Goal: Transaction & Acquisition: Purchase product/service

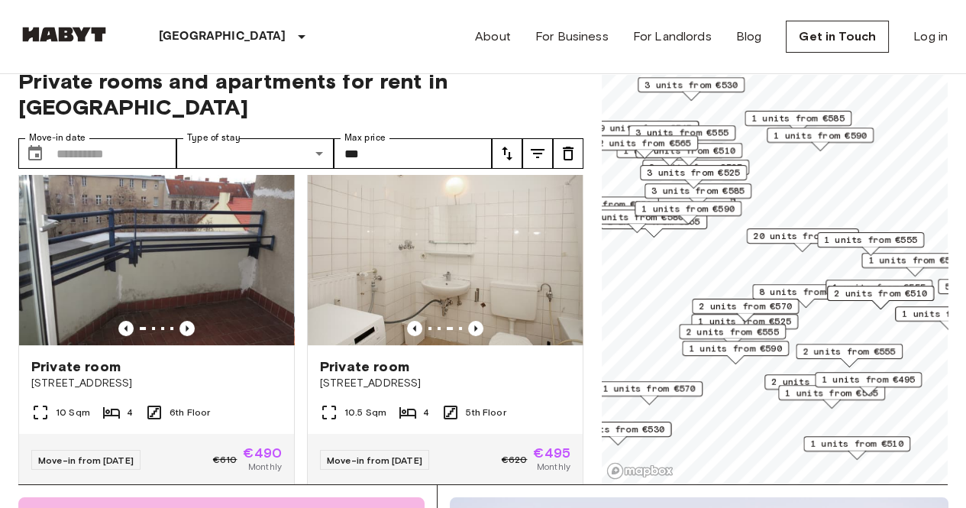
scroll to position [385, 0]
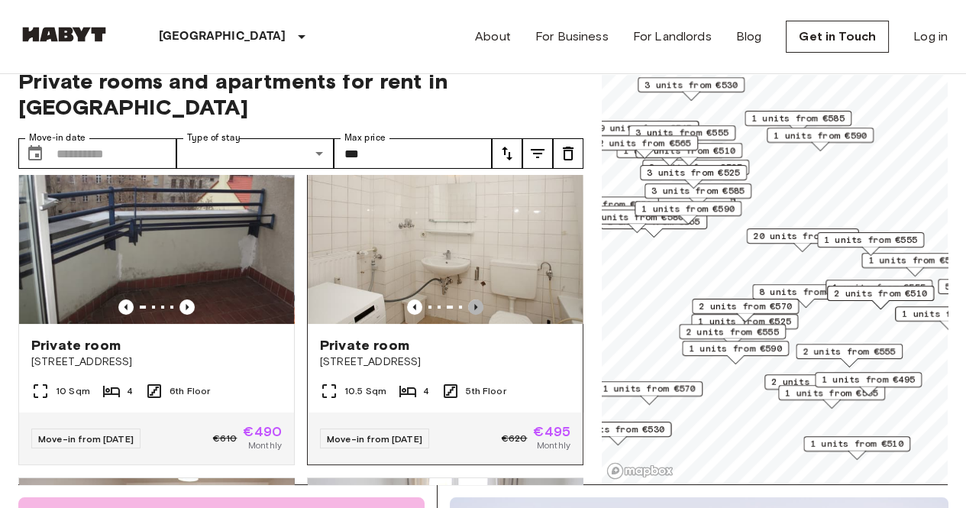
click at [468, 299] on icon "Previous image" at bounding box center [475, 306] width 15 height 15
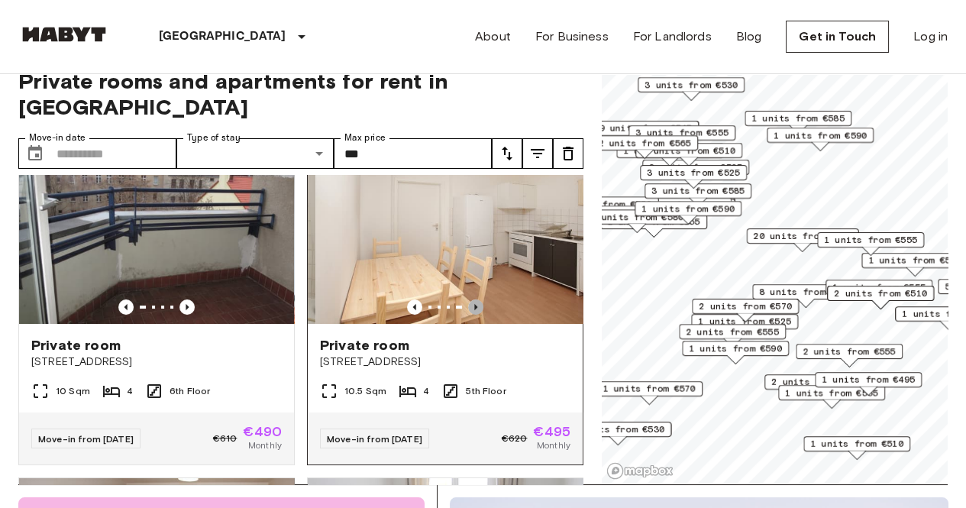
click at [468, 299] on icon "Previous image" at bounding box center [475, 306] width 15 height 15
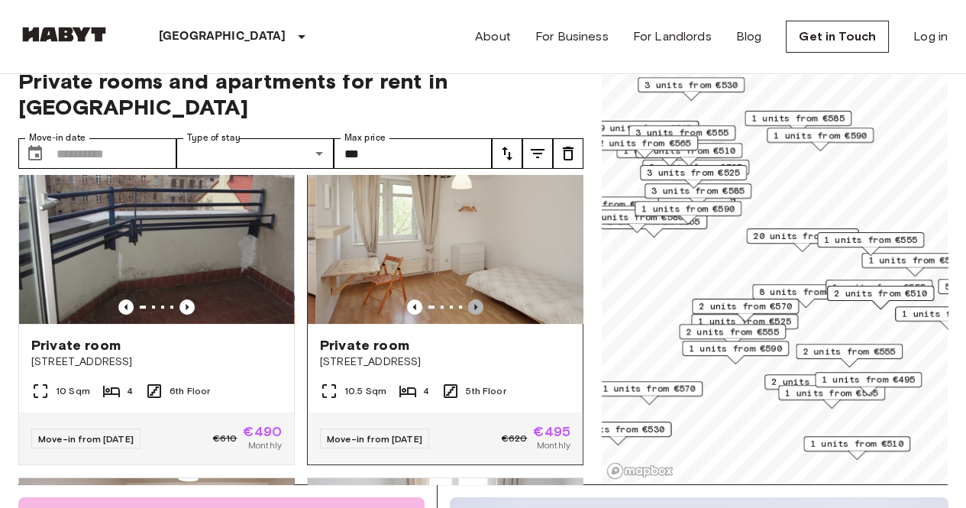
click at [468, 299] on icon "Previous image" at bounding box center [475, 306] width 15 height 15
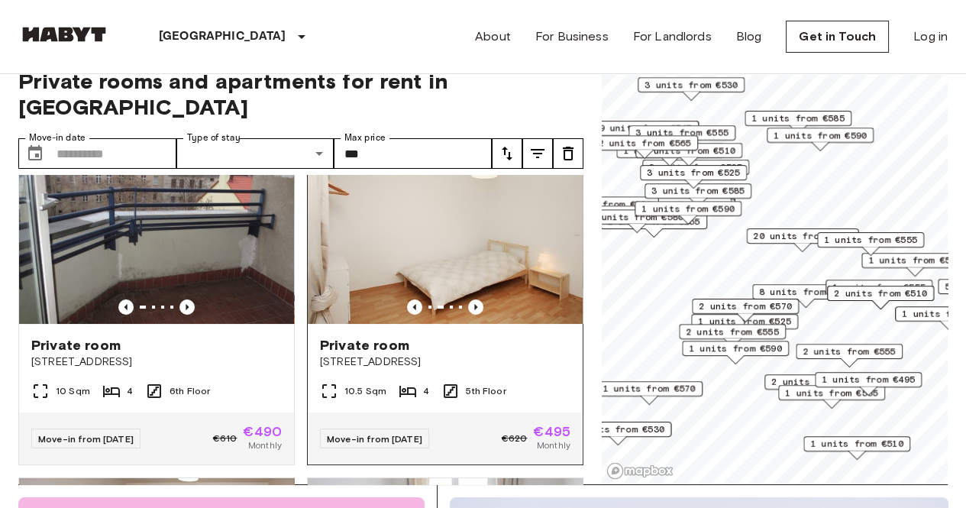
click at [519, 242] on img at bounding box center [445, 231] width 275 height 183
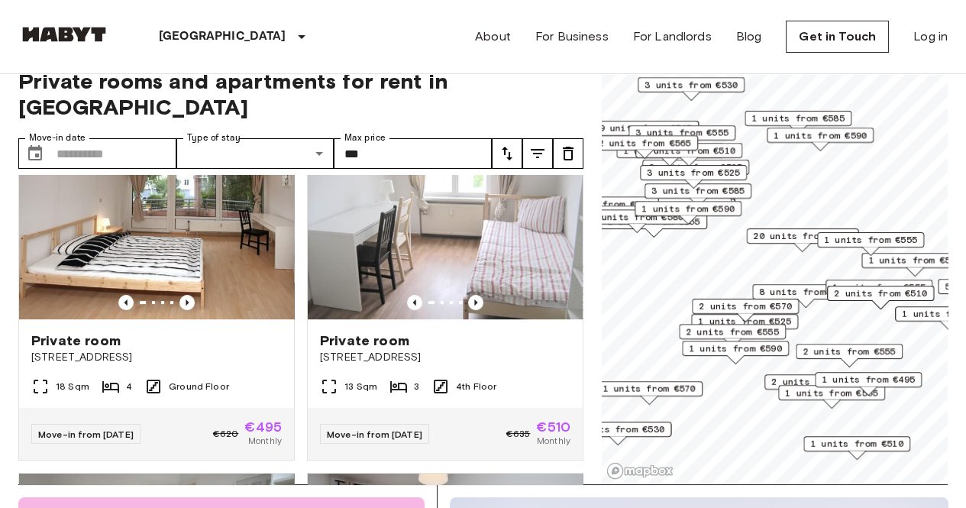
scroll to position [596, 0]
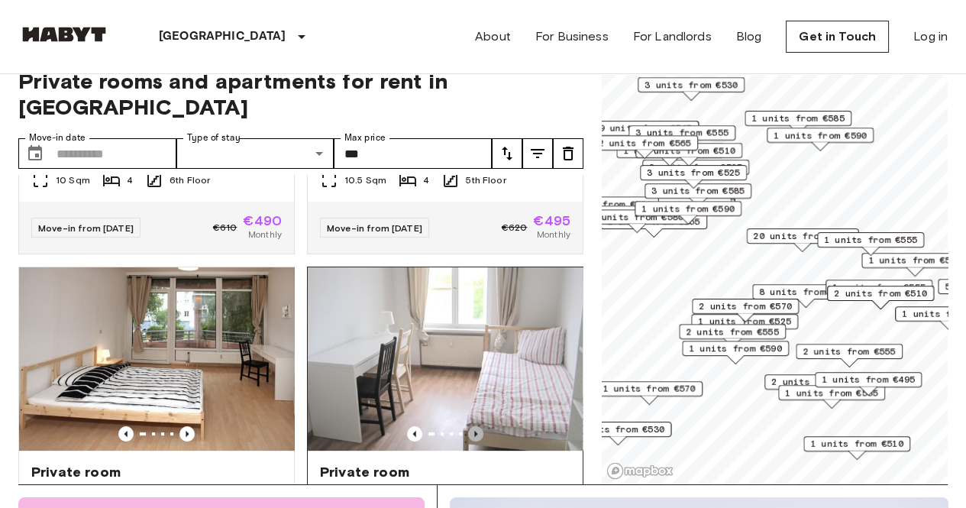
click at [470, 426] on icon "Previous image" at bounding box center [475, 433] width 15 height 15
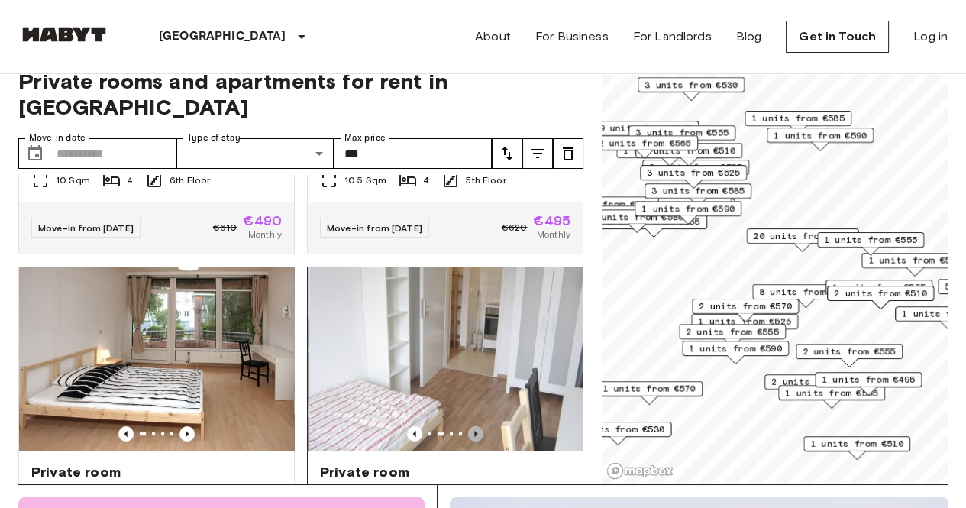
click at [470, 426] on icon "Previous image" at bounding box center [475, 433] width 15 height 15
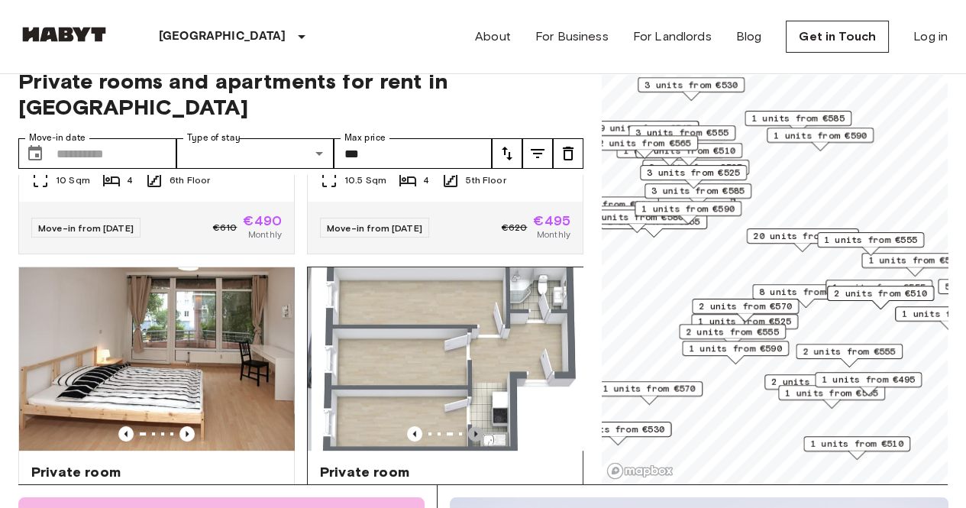
click at [470, 426] on icon "Previous image" at bounding box center [475, 433] width 15 height 15
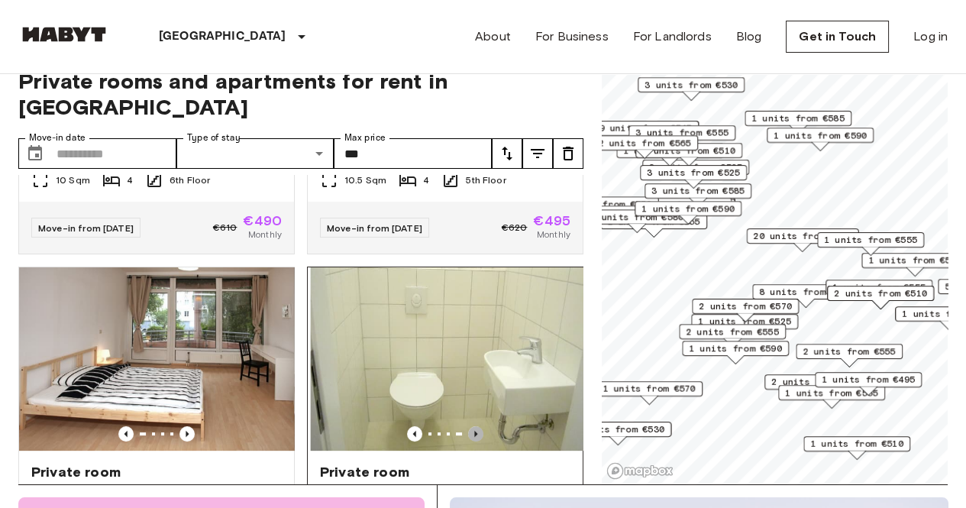
click at [470, 426] on icon "Previous image" at bounding box center [475, 433] width 15 height 15
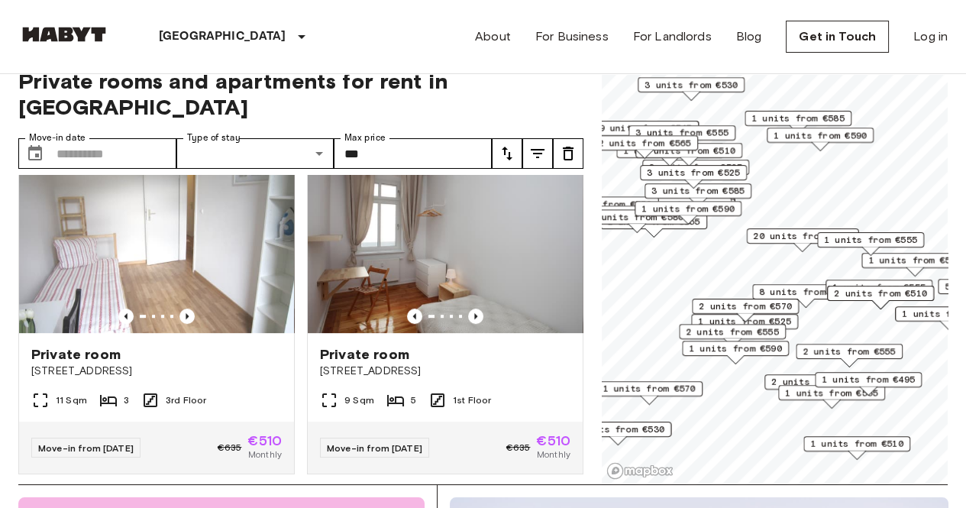
scroll to position [1054, 0]
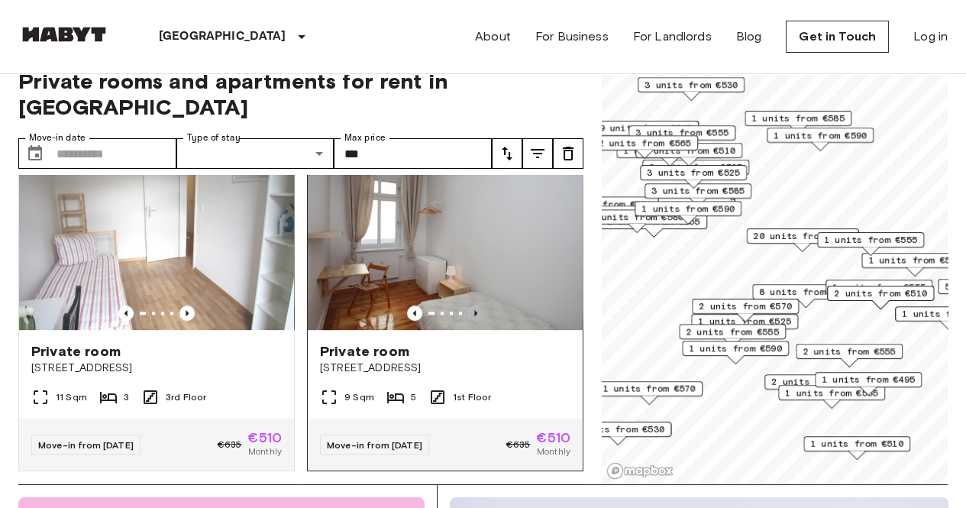
click at [471, 305] on icon "Previous image" at bounding box center [475, 312] width 15 height 15
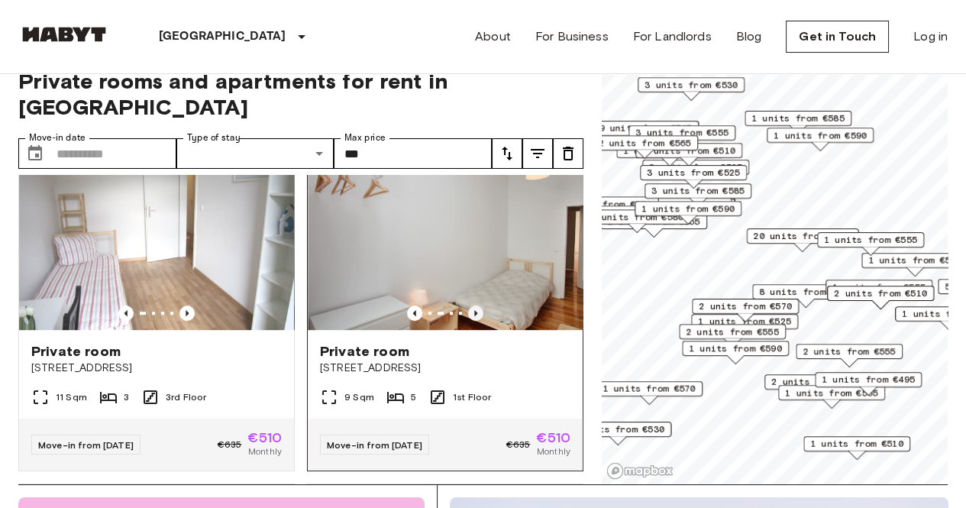
click at [471, 305] on icon "Previous image" at bounding box center [475, 312] width 15 height 15
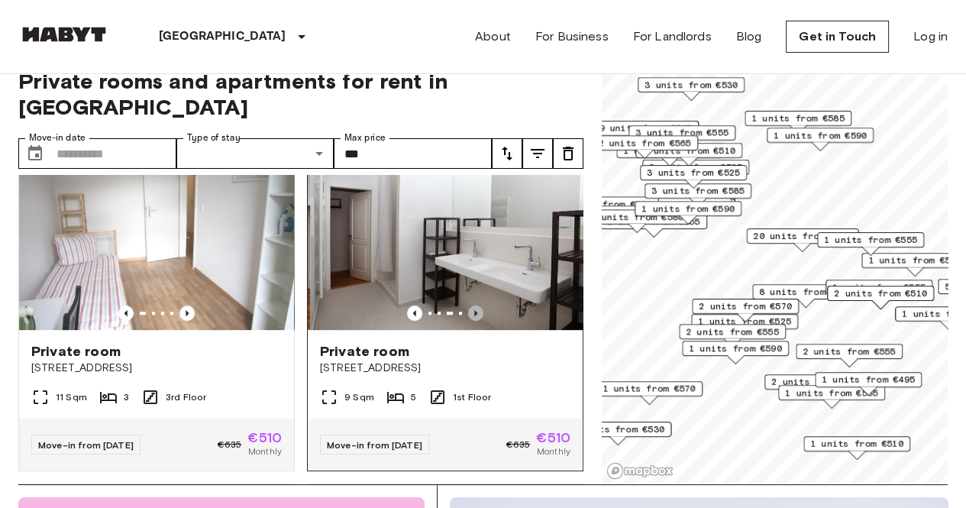
click at [471, 305] on icon "Previous image" at bounding box center [475, 312] width 15 height 15
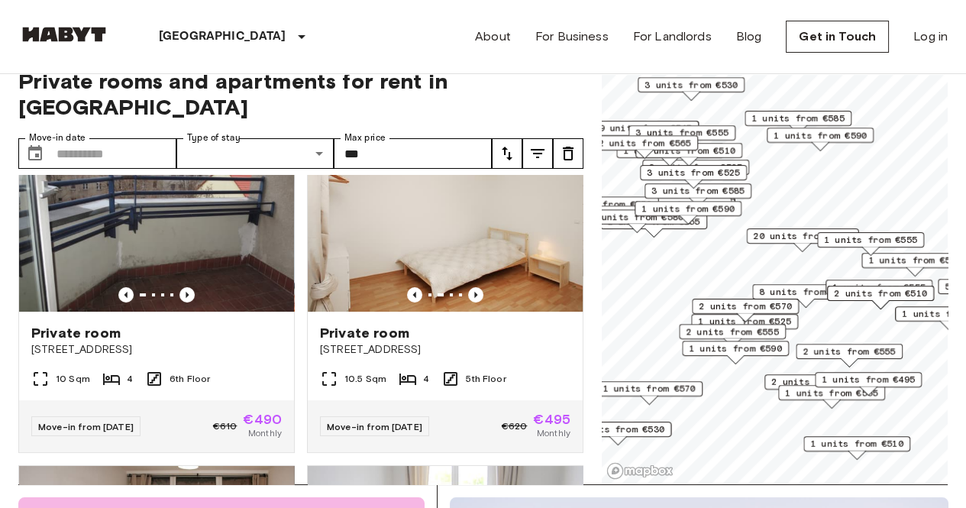
scroll to position [347, 0]
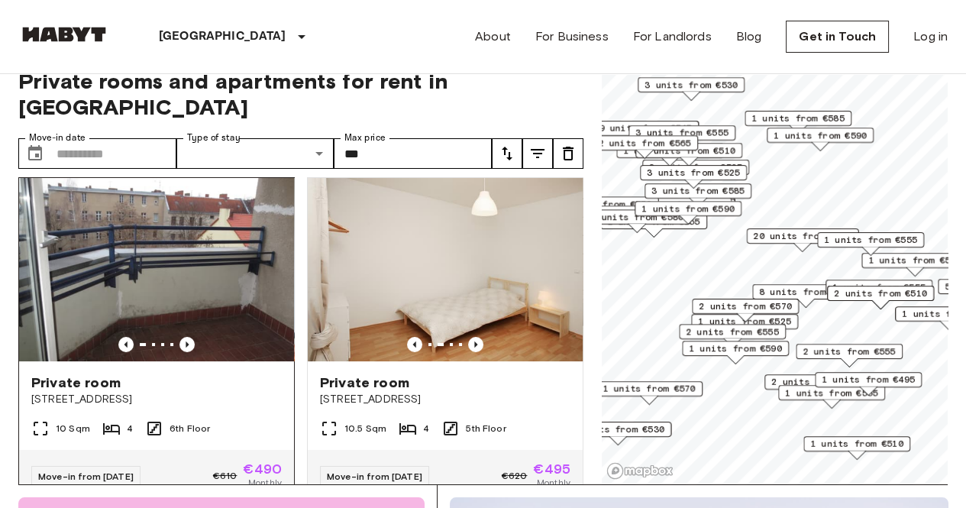
click at [235, 258] on img at bounding box center [156, 269] width 275 height 183
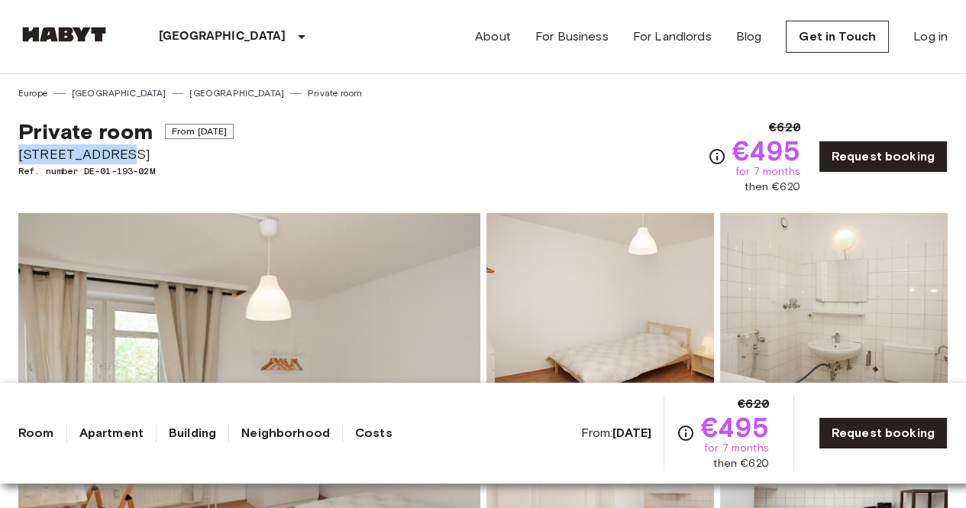
drag, startPoint x: 124, startPoint y: 152, endPoint x: 0, endPoint y: 157, distance: 124.6
copy span "[STREET_ADDRESS]"
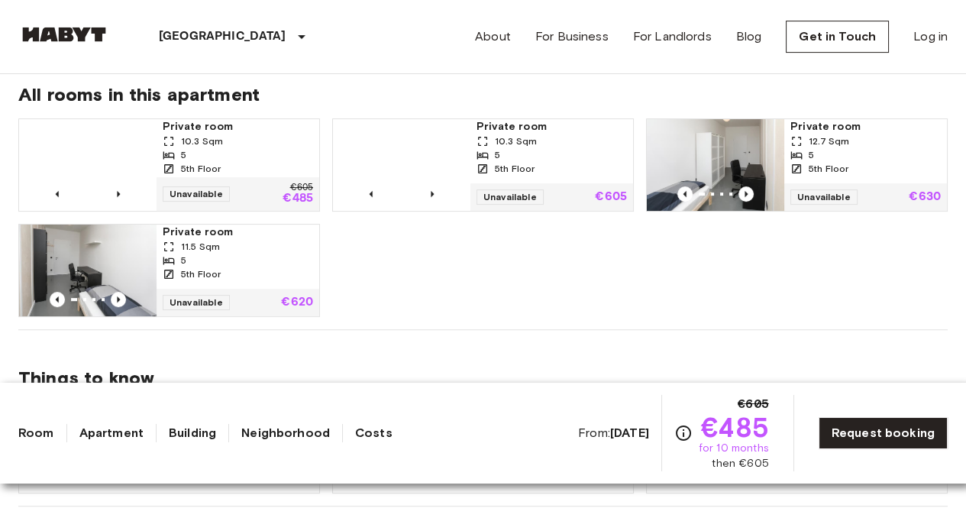
scroll to position [803, 0]
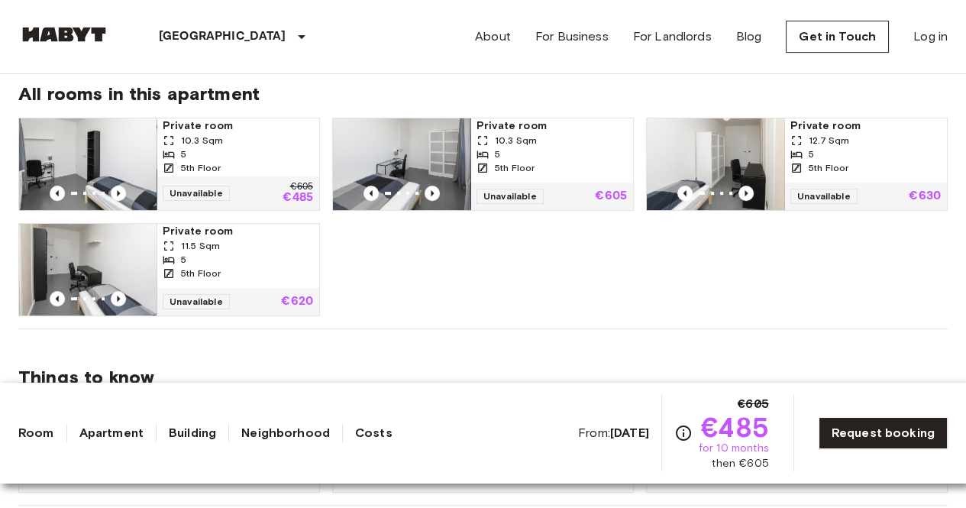
click at [237, 146] on div "10.3 Sqm" at bounding box center [238, 141] width 150 height 14
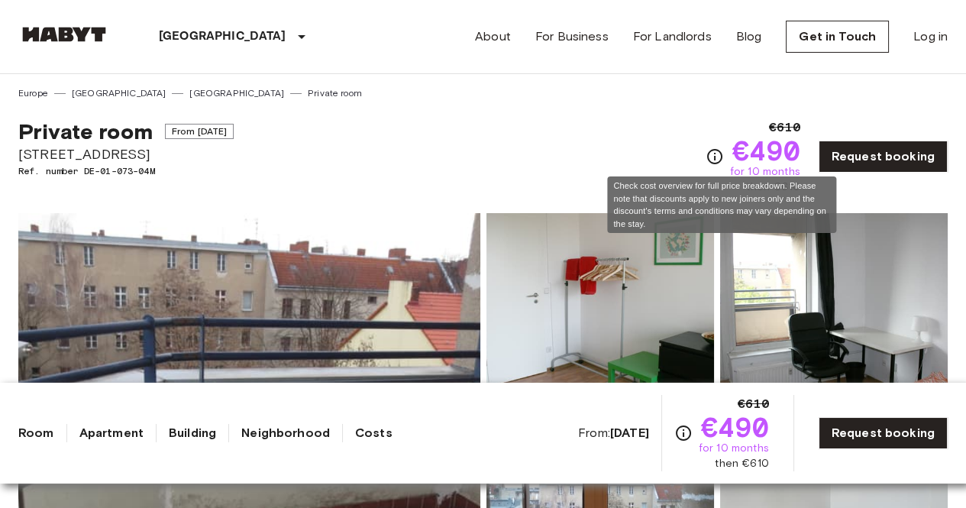
click at [724, 157] on icon "Check cost overview for full price breakdown. Please note that discounts apply …" at bounding box center [714, 156] width 18 height 18
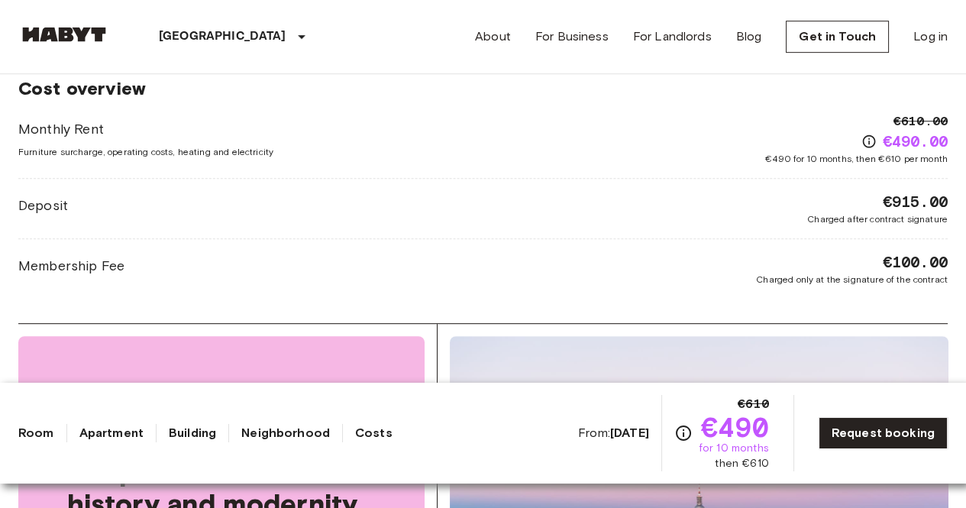
scroll to position [1304, 0]
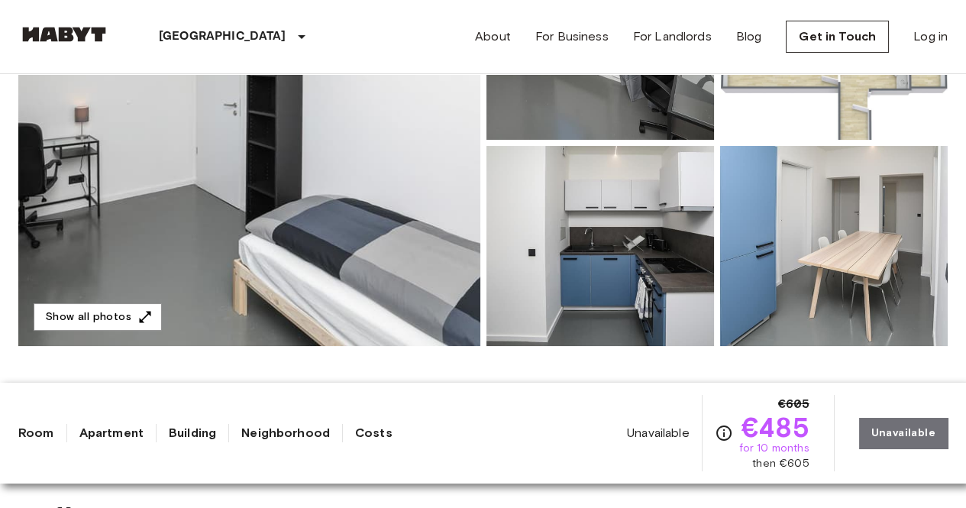
scroll to position [255, 0]
